Goal: Find specific page/section: Find specific page/section

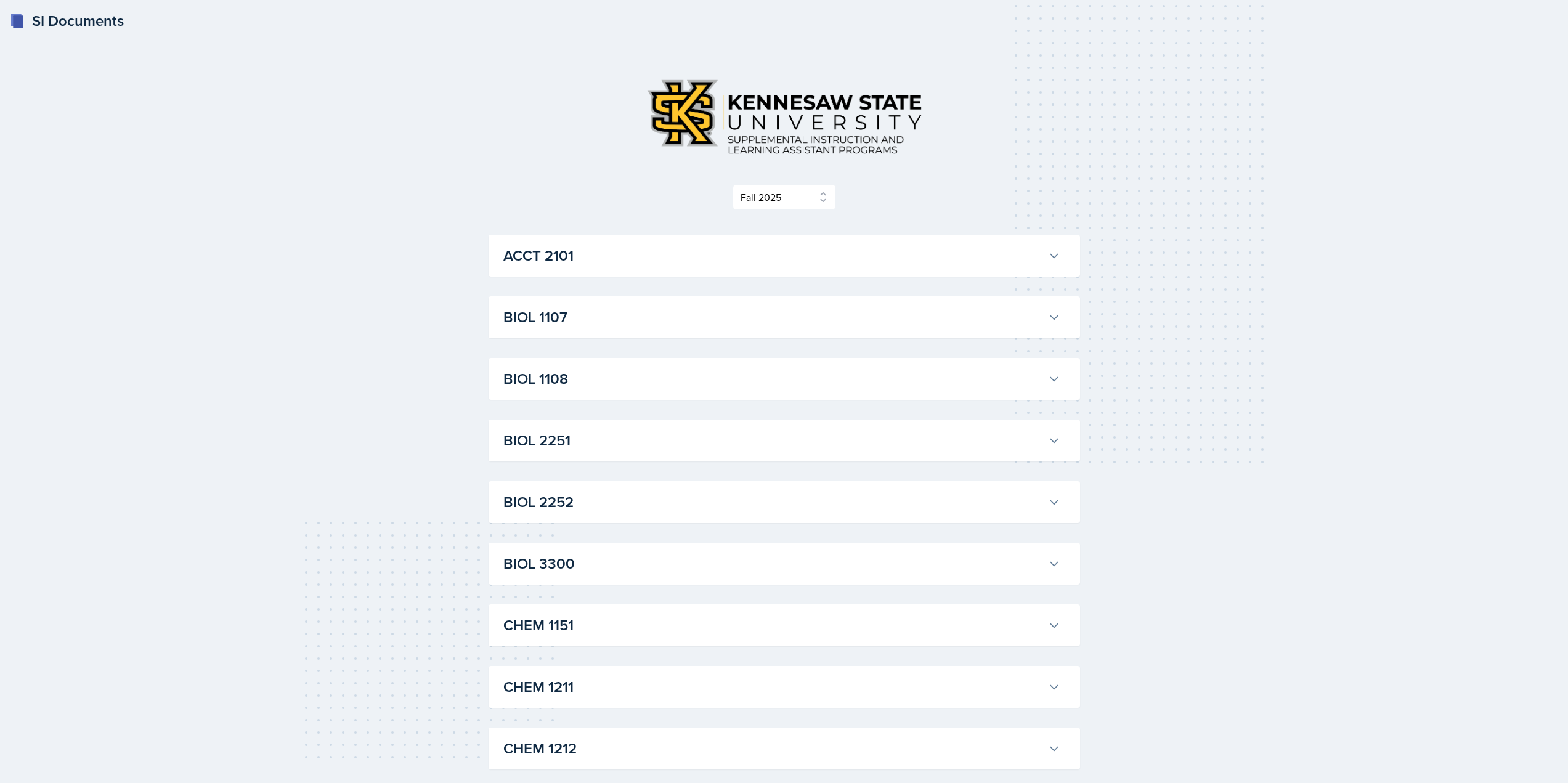
select select "2bed604d-1099-4043-b1bc-2365e8740244"
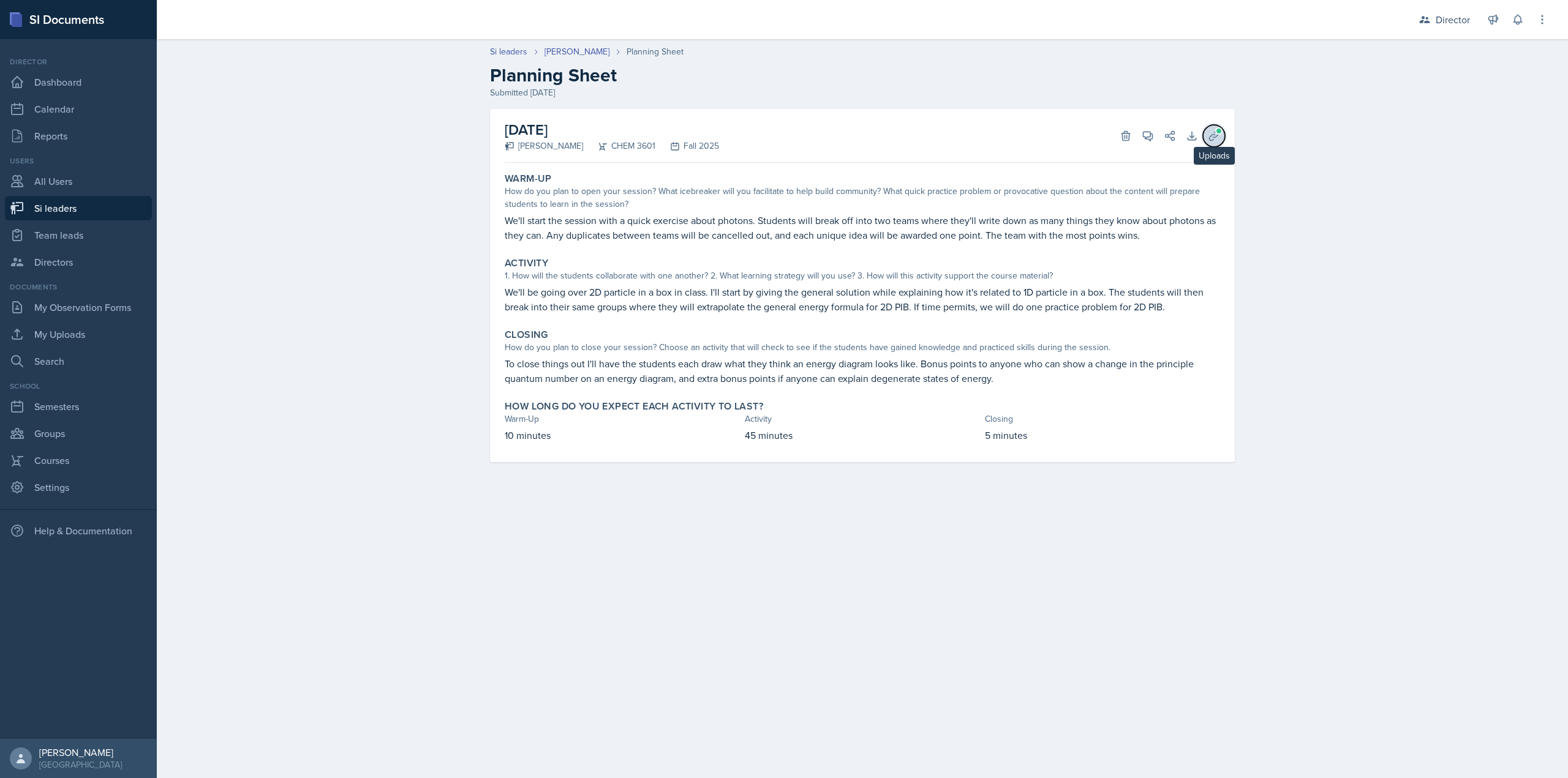
click at [1210, 142] on button "Uploads" at bounding box center [1214, 136] width 22 height 22
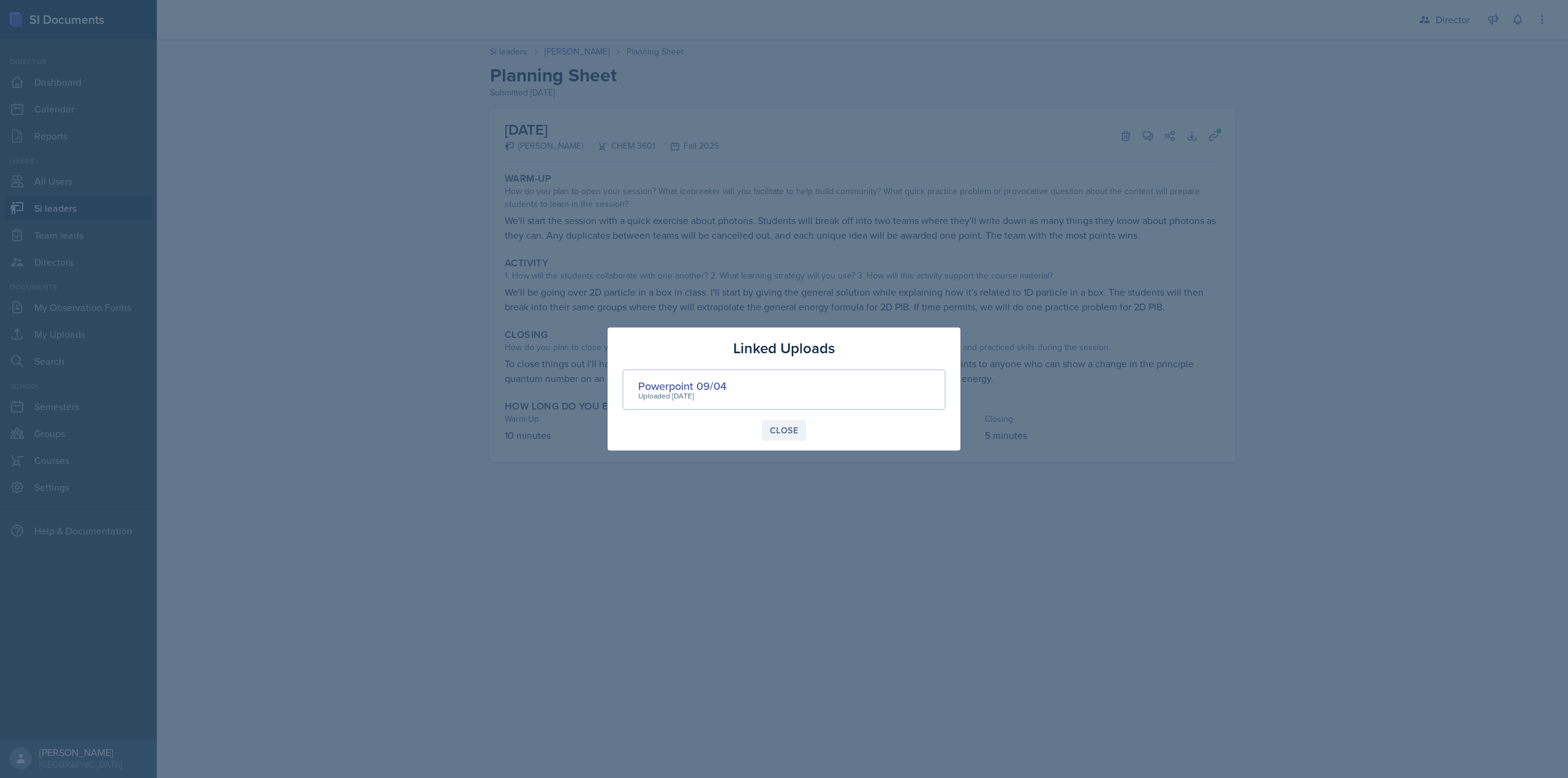
click at [777, 427] on div "Close" at bounding box center [784, 430] width 28 height 10
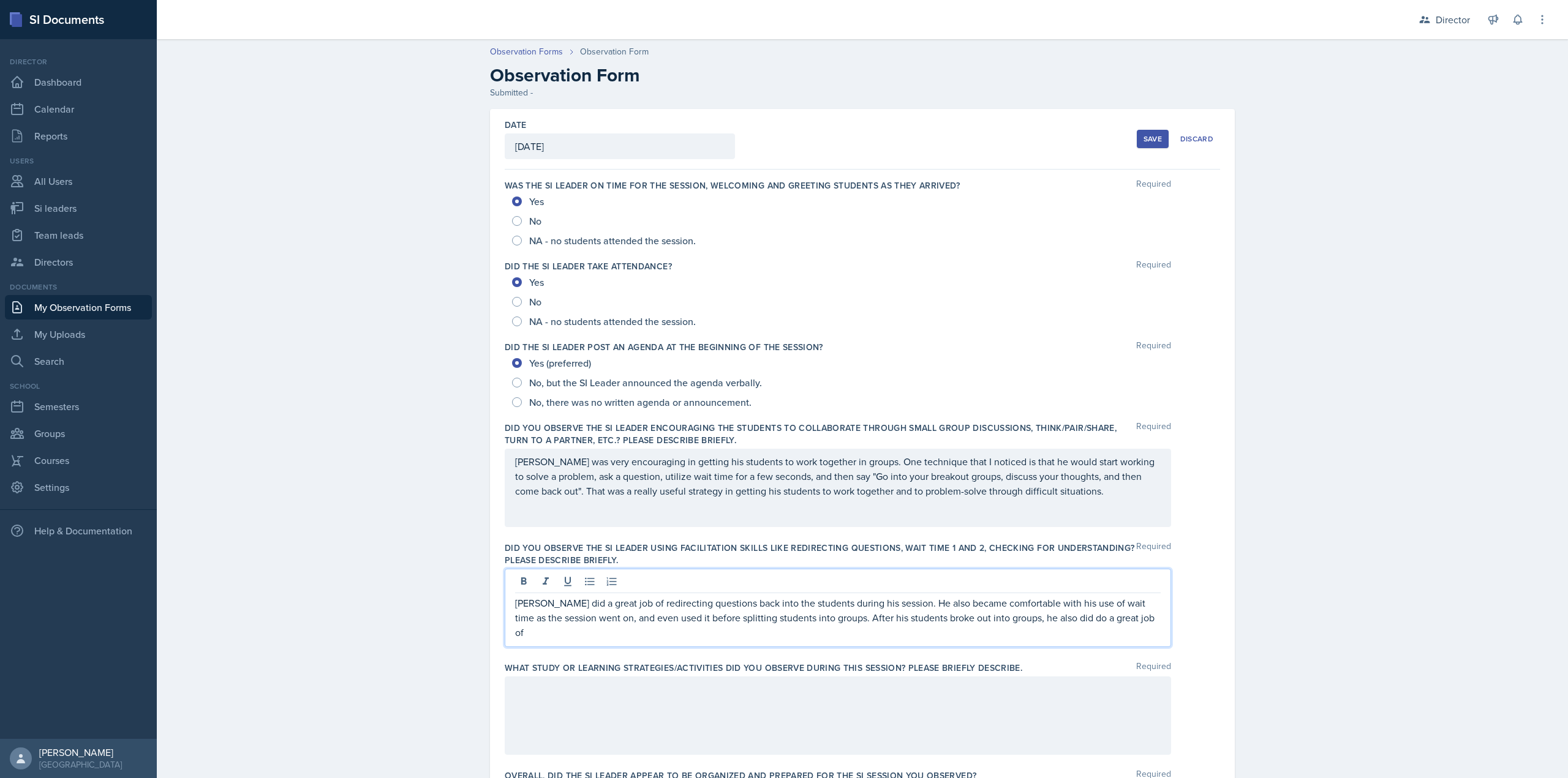
scroll to position [433, 0]
